Goal: Transaction & Acquisition: Purchase product/service

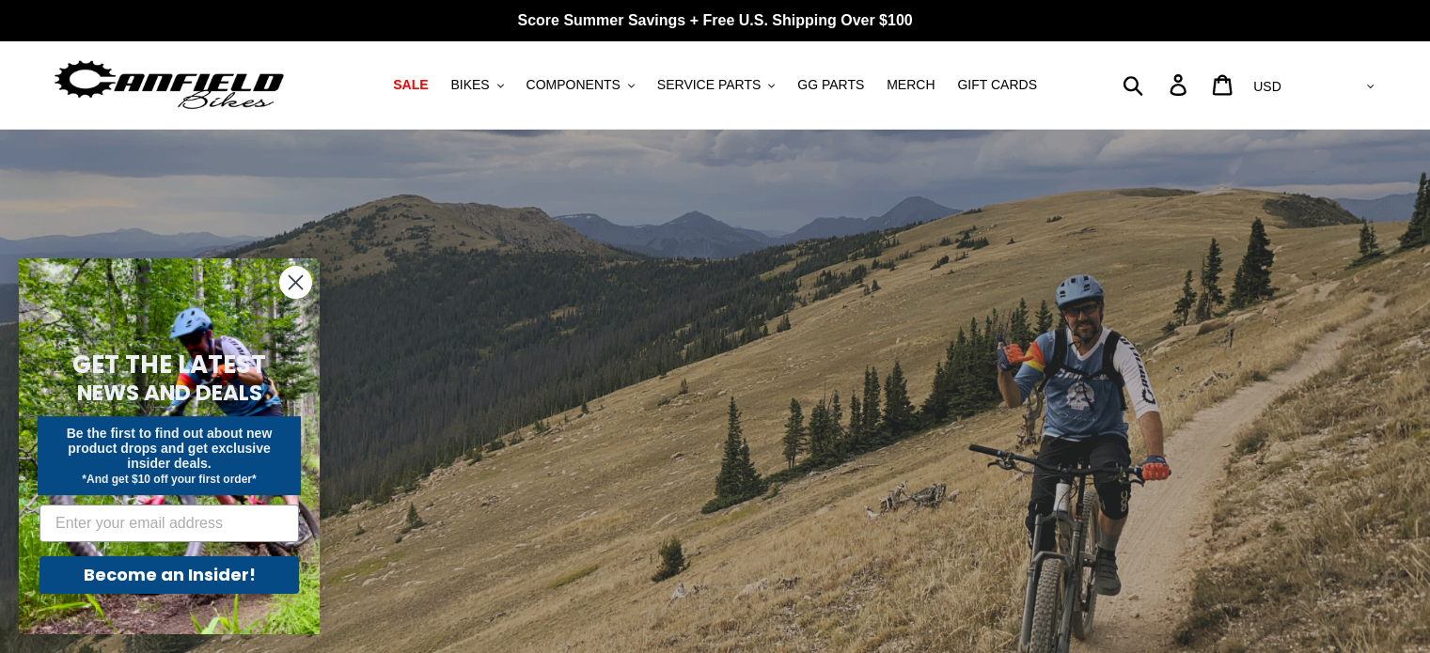
click at [293, 277] on circle "Close dialog" at bounding box center [295, 282] width 31 height 31
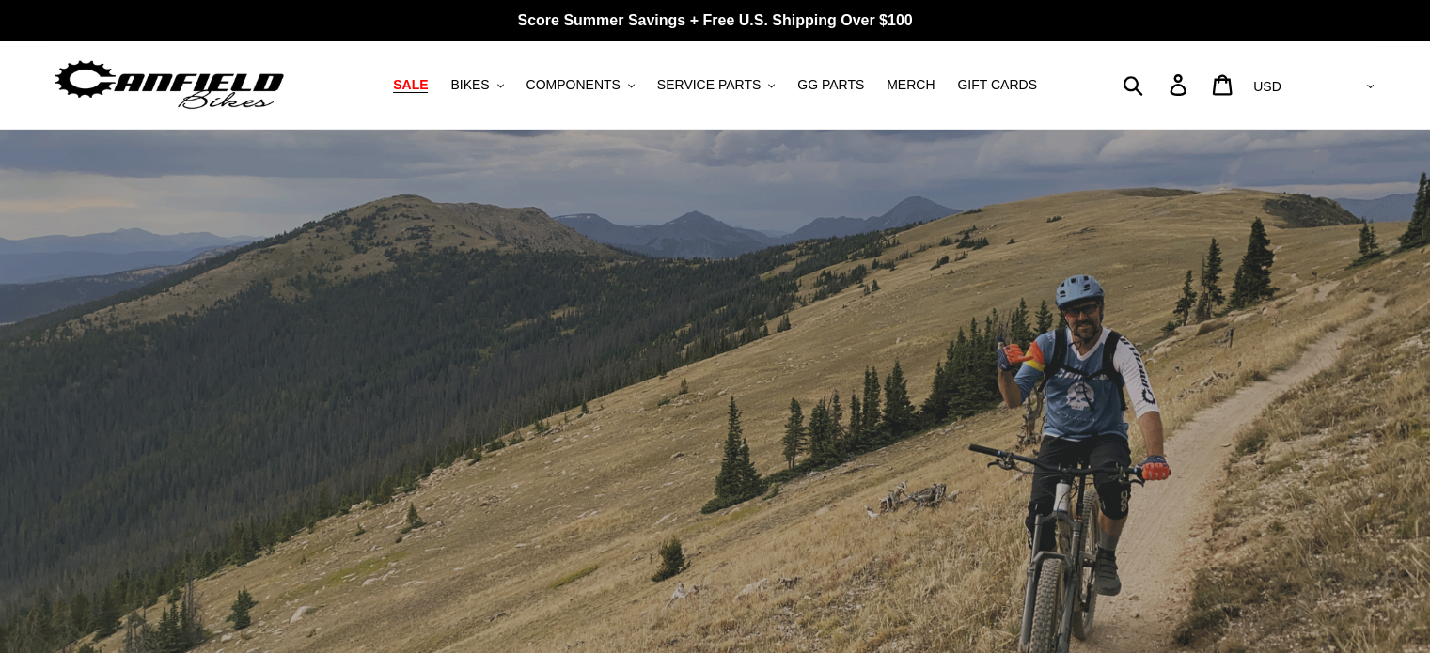
click at [428, 86] on span "SALE" at bounding box center [410, 85] width 35 height 16
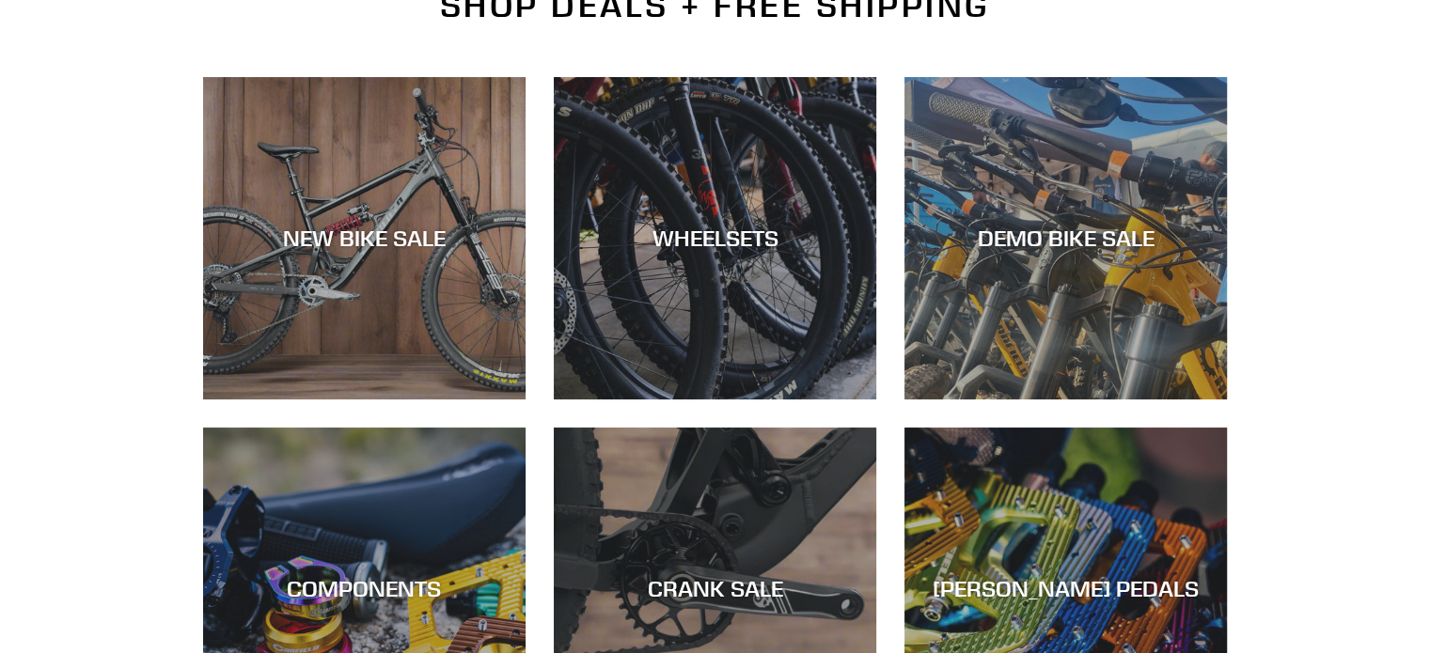
scroll to position [483, 0]
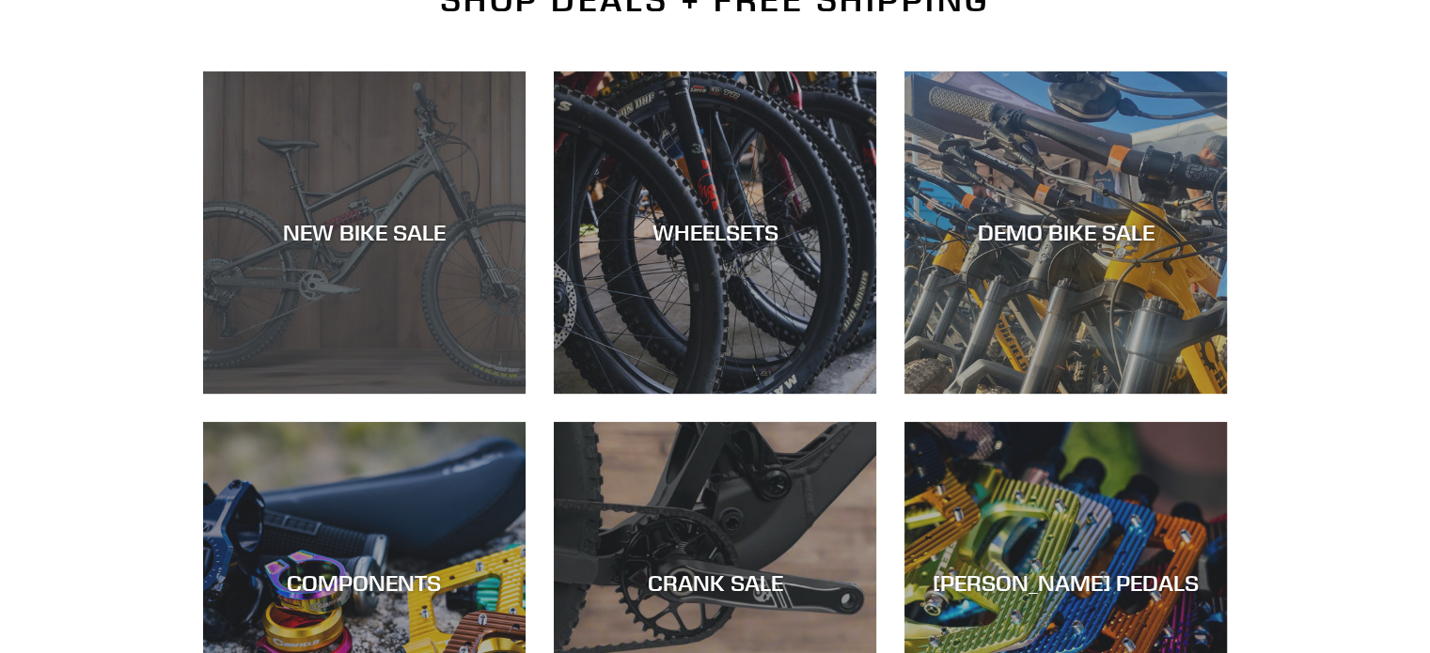
click at [399, 394] on div "NEW BIKE SALE" at bounding box center [364, 394] width 322 height 0
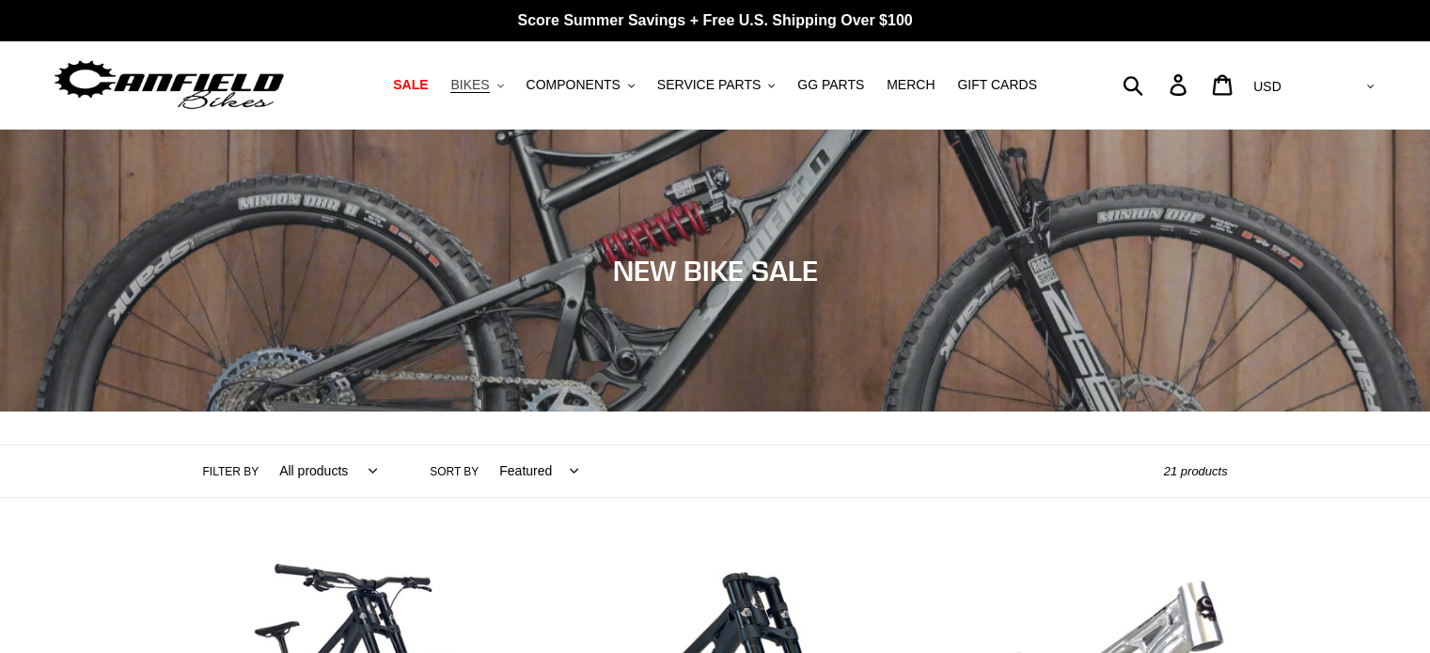
click at [504, 86] on icon "button" at bounding box center [500, 86] width 7 height 4
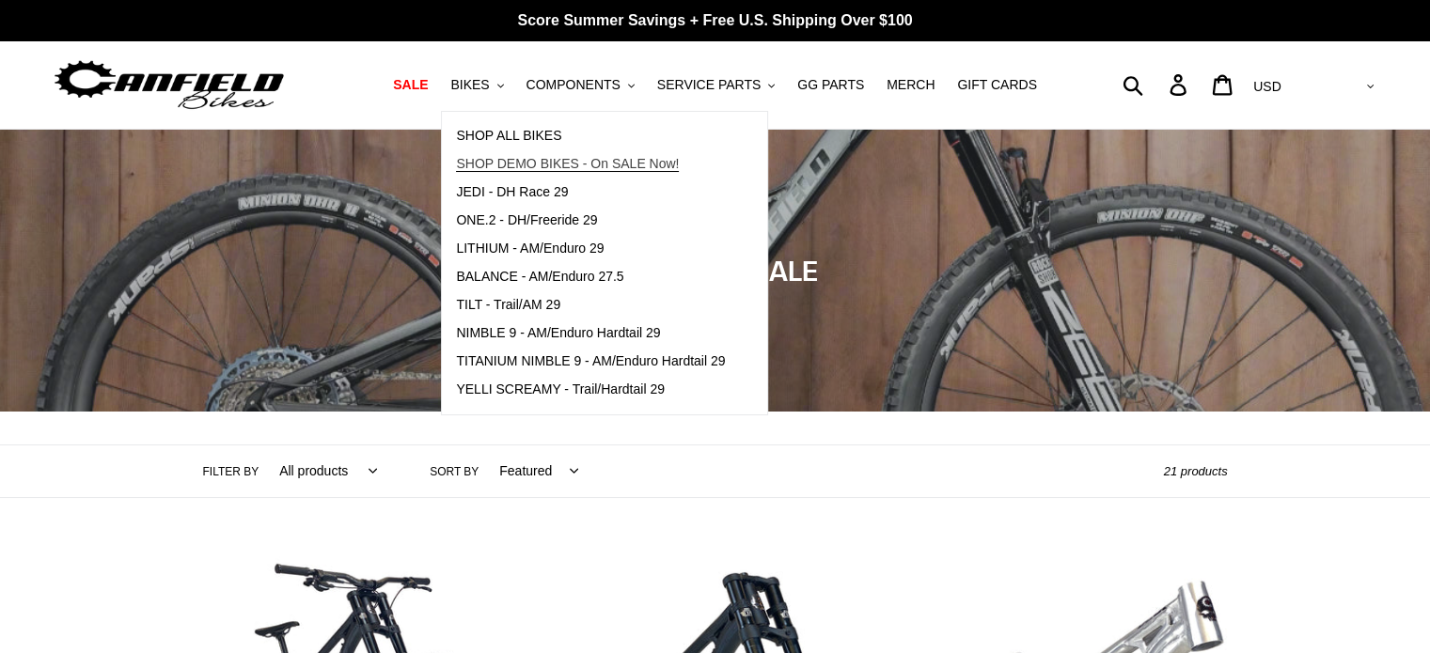
click at [523, 157] on span "SHOP DEMO BIKES - On SALE Now!" at bounding box center [567, 164] width 223 height 16
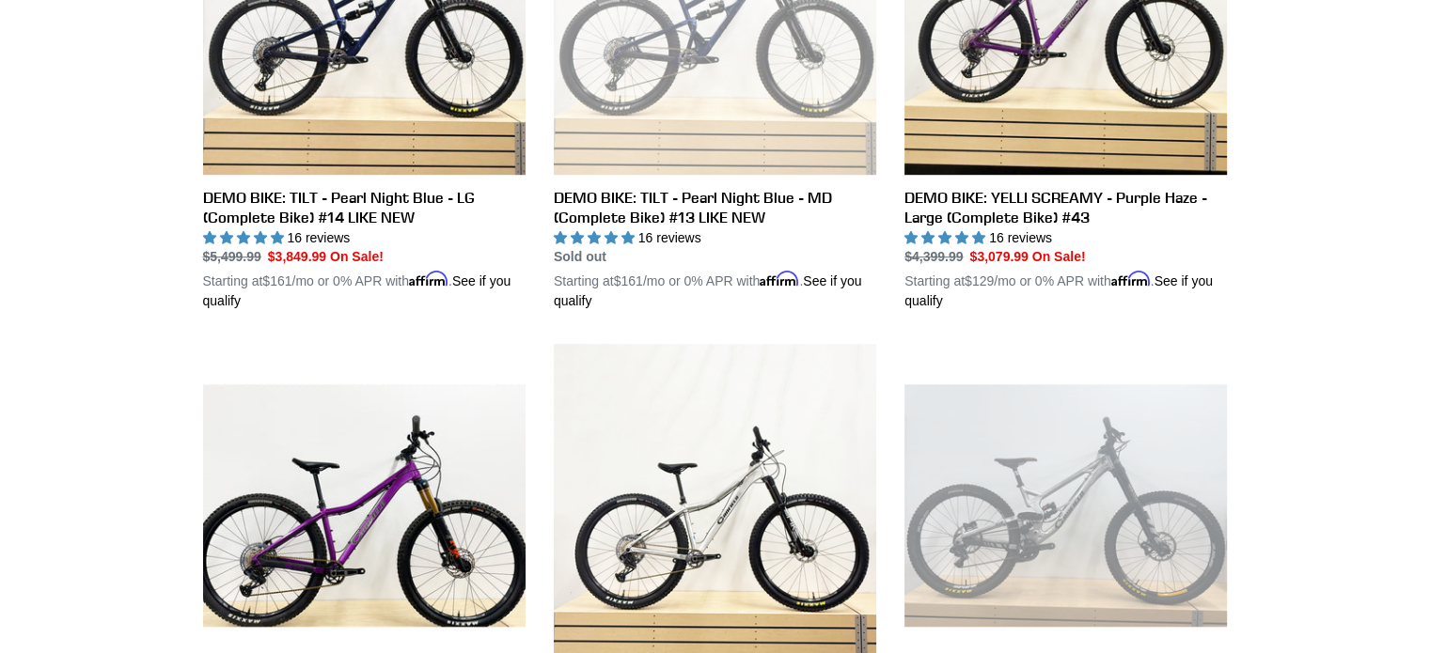
scroll to position [1175, 0]
